Goal: Task Accomplishment & Management: Complete application form

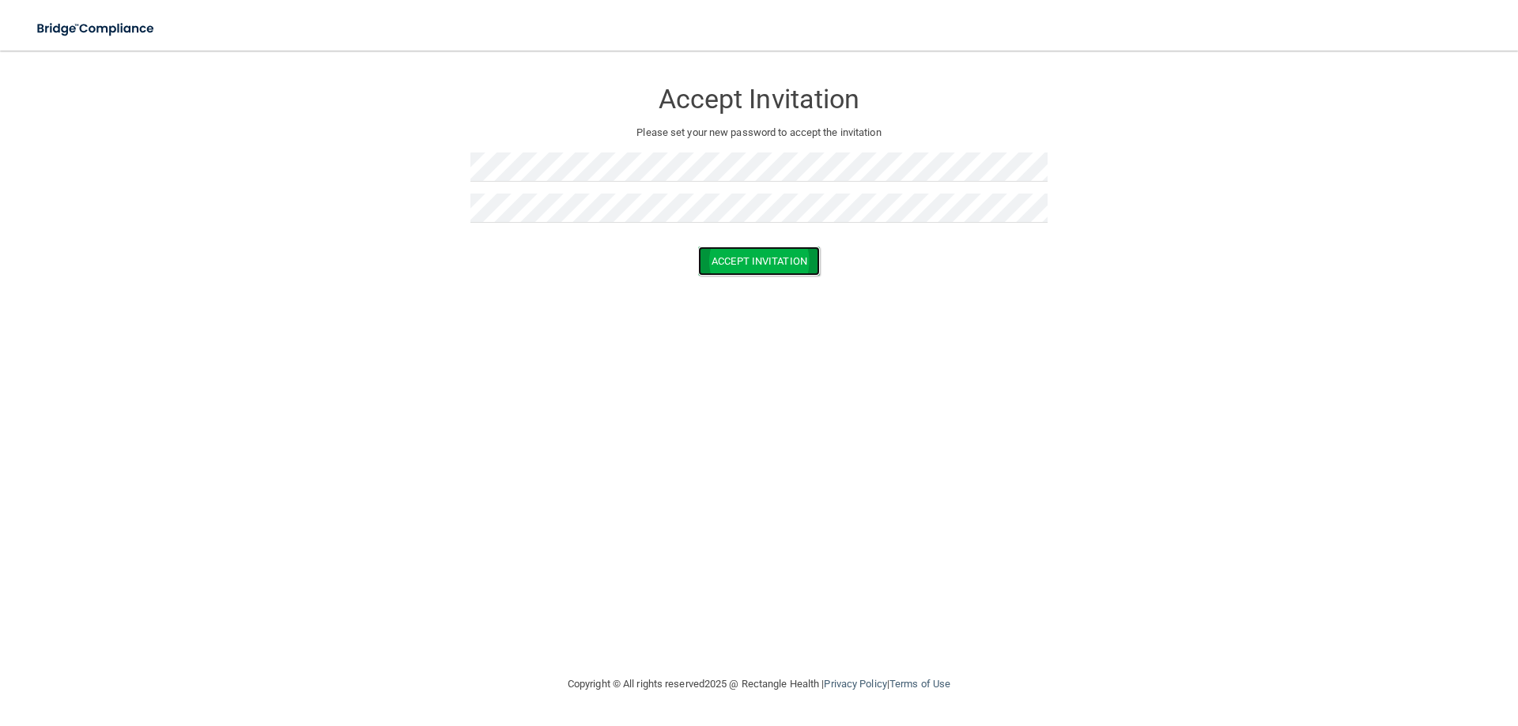
click at [749, 270] on button "Accept Invitation" at bounding box center [759, 261] width 122 height 29
click at [698, 247] on button "Accept Invitation" at bounding box center [759, 261] width 122 height 29
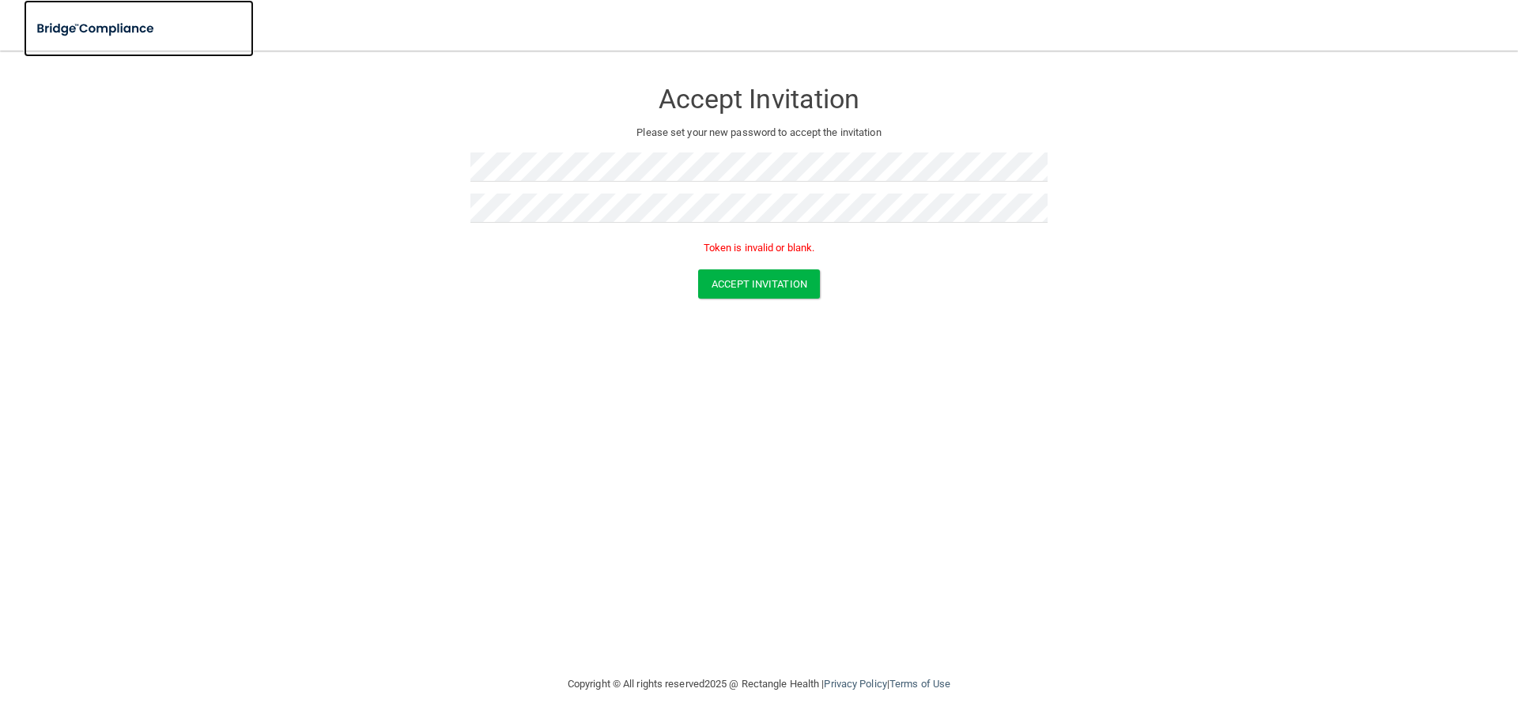
click at [152, 28] on img at bounding box center [96, 29] width 145 height 32
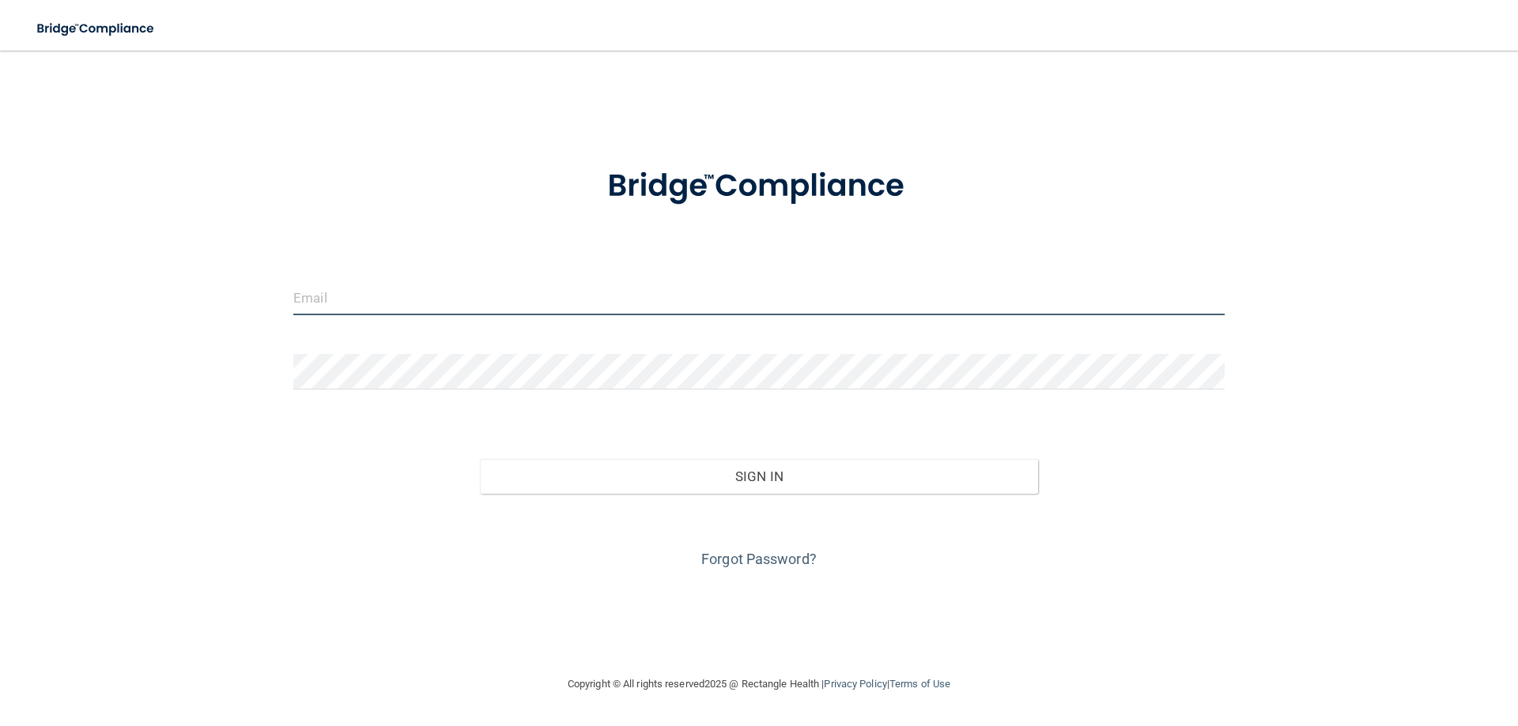
click at [390, 307] on input "email" at bounding box center [758, 298] width 931 height 36
type input "mvue@mosaicdentalcollective.com"
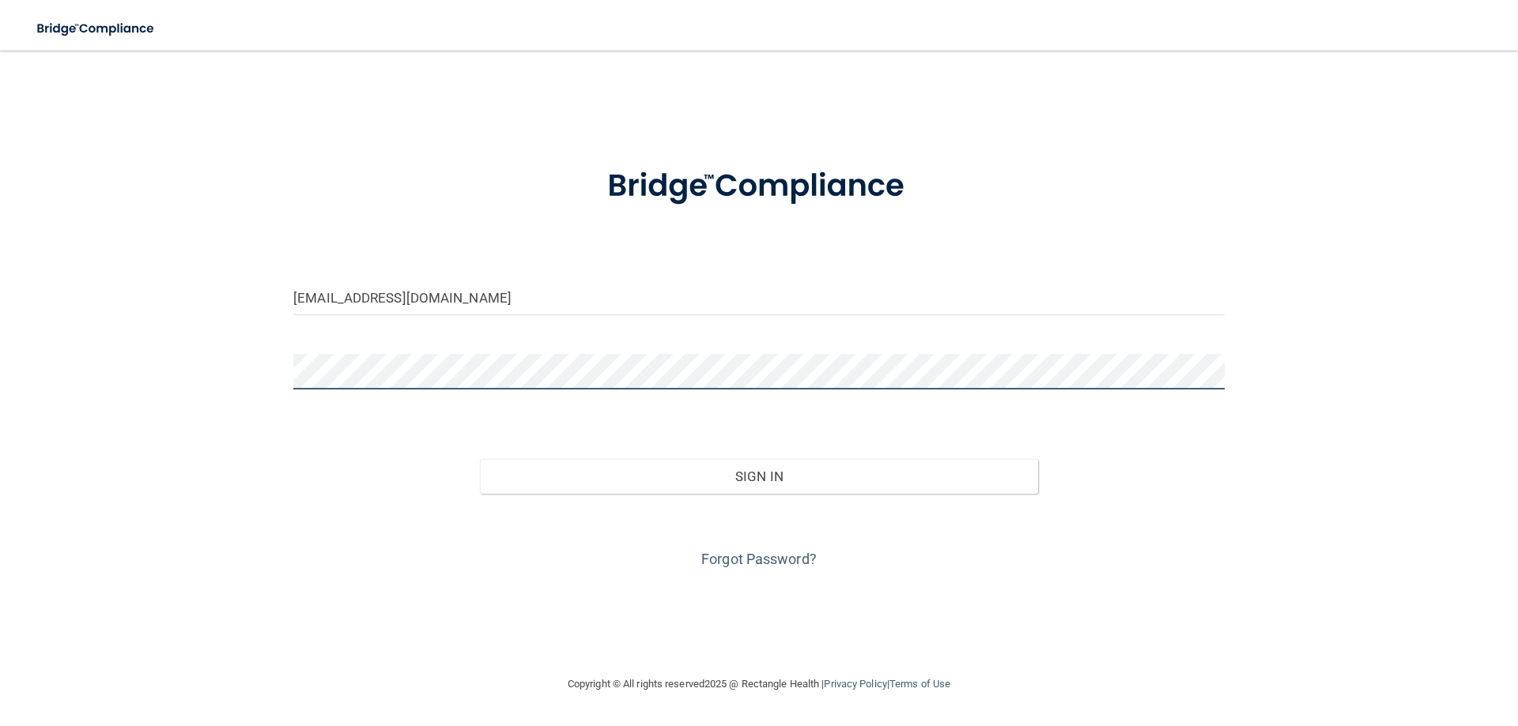
click at [480, 459] on button "Sign In" at bounding box center [759, 476] width 559 height 35
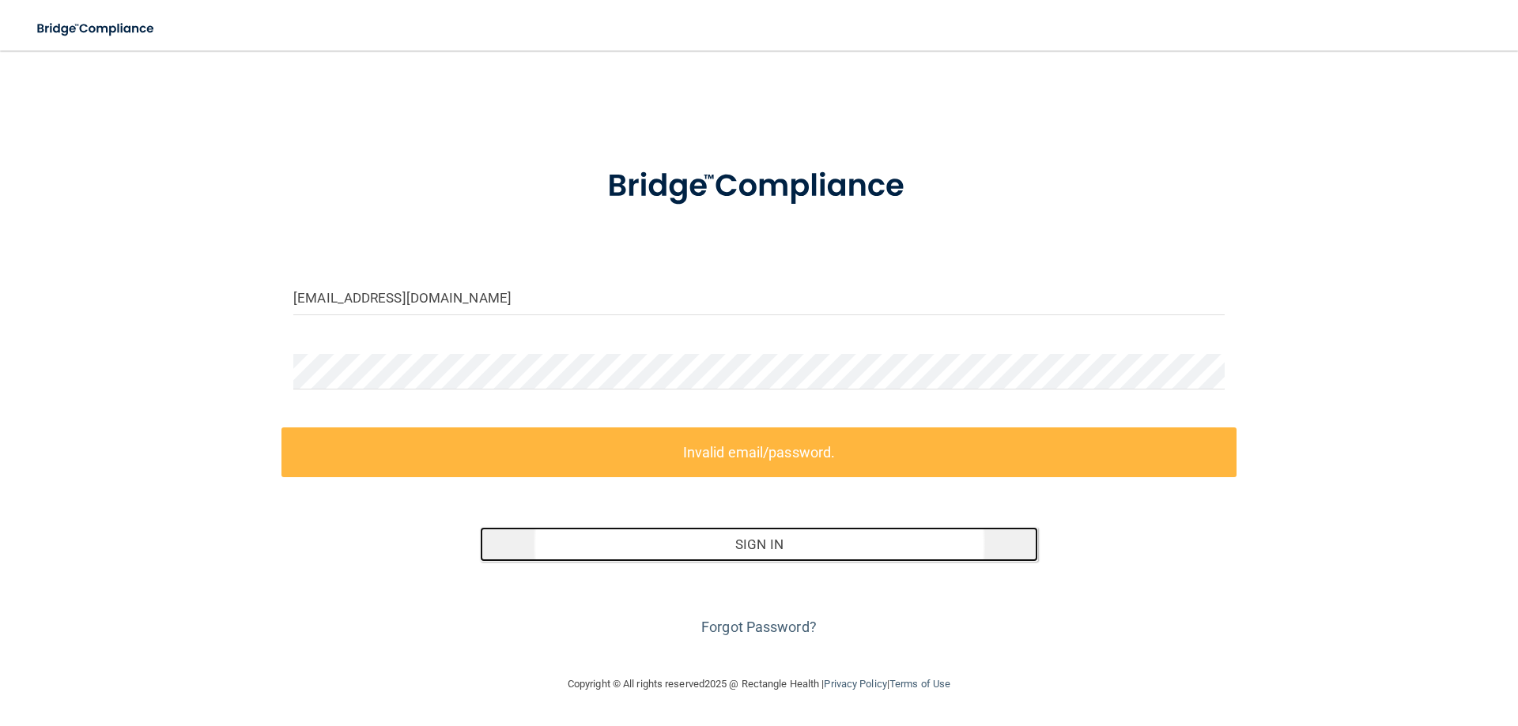
click at [755, 549] on button "Sign In" at bounding box center [759, 544] width 559 height 35
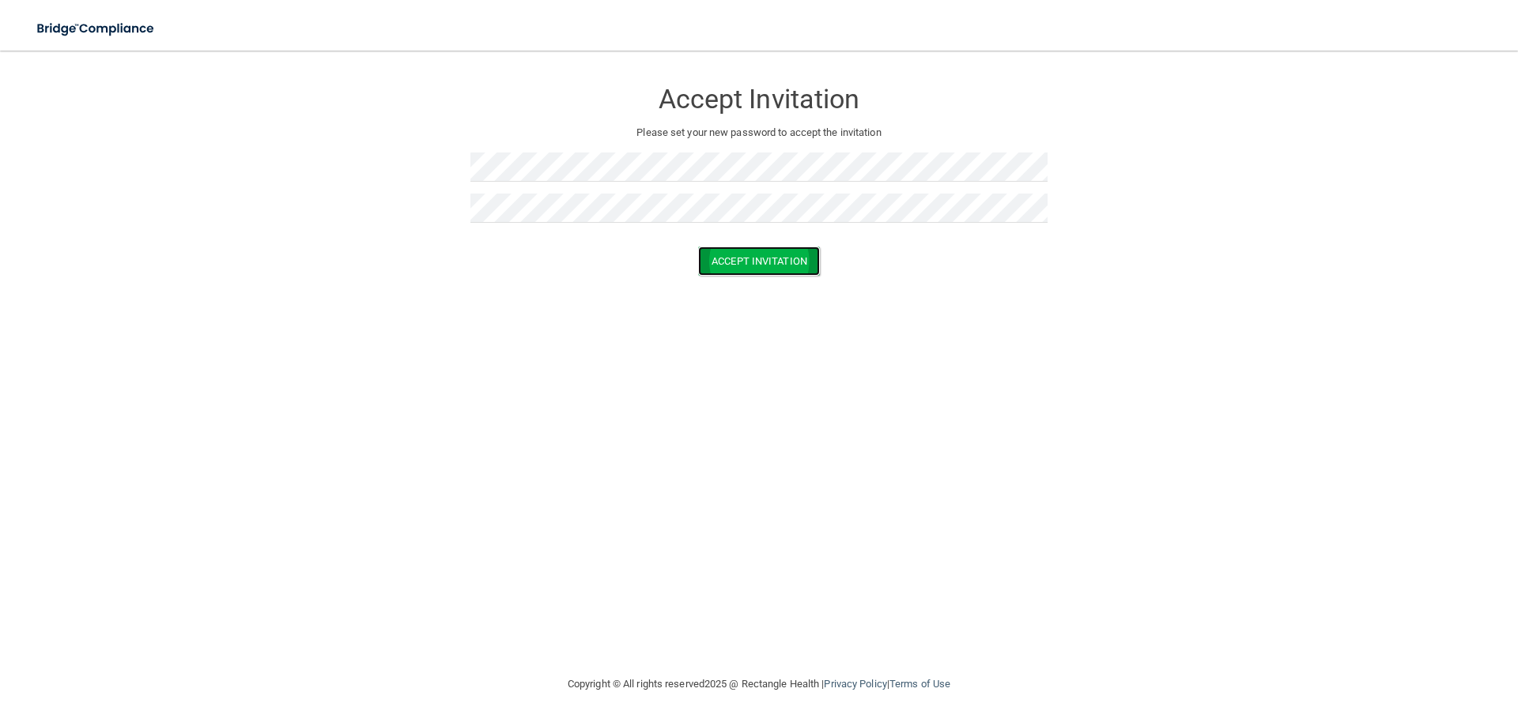
click at [710, 252] on button "Accept Invitation" at bounding box center [759, 261] width 122 height 29
click at [754, 262] on button "Accept Invitation" at bounding box center [759, 261] width 122 height 29
